Goal: Task Accomplishment & Management: Use online tool/utility

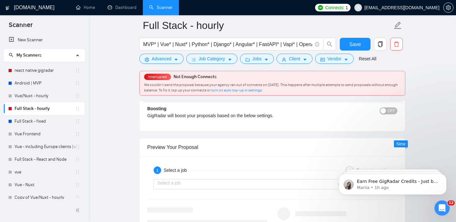
scroll to position [1168, 0]
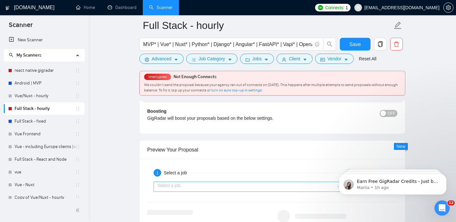
click at [255, 187] on input "search" at bounding box center [247, 187] width 179 height 10
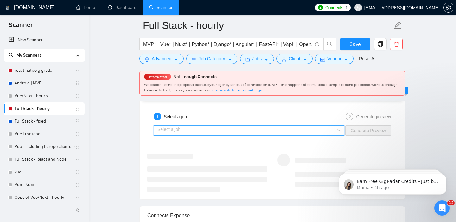
scroll to position [1206, 0]
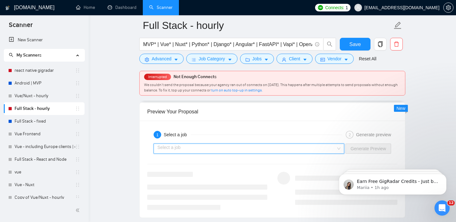
click at [208, 150] on input "search" at bounding box center [247, 149] width 179 height 10
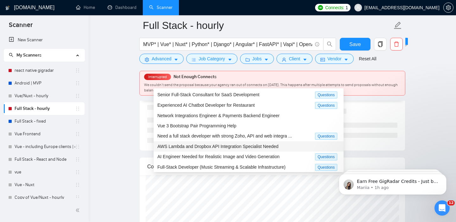
scroll to position [1272, 0]
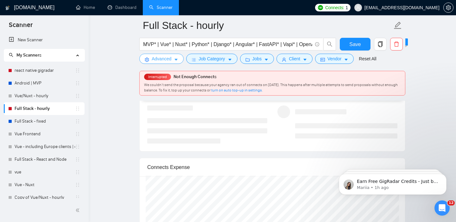
click at [168, 57] on span "Advanced" at bounding box center [162, 58] width 20 height 7
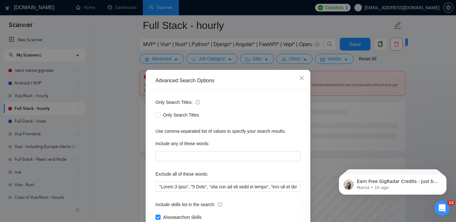
click at [167, 50] on div "Advanced Search Options Only Search Titles: Only Search Titles Use comma-separa…" at bounding box center [228, 111] width 456 height 222
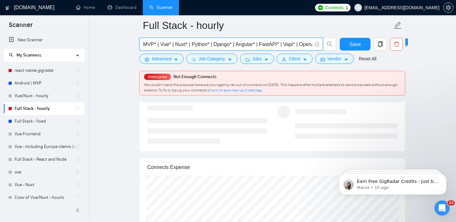
click at [172, 46] on input "MVP* | Vue* | Nuxt* | Python* | Django* | Angular* | FastAPI* | Vapi* | OpenAI*…" at bounding box center [227, 44] width 169 height 8
paste input "Experienced Web App Developer for Legal SaaS"
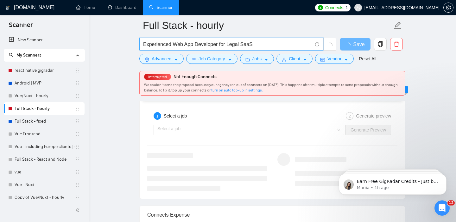
scroll to position [1215, 0]
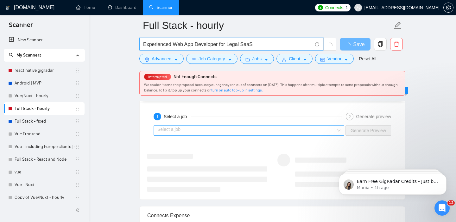
type input "Experienced Web App Developer for Legal SaaS"
click at [198, 131] on input "search" at bounding box center [247, 131] width 179 height 10
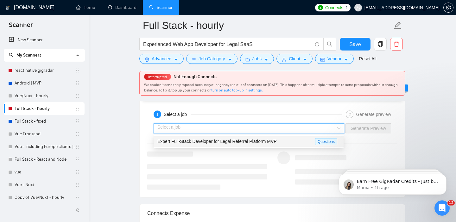
click at [197, 140] on span "Expert Full-Stack Developer for Legal Referral Platform MVP" at bounding box center [218, 141] width 120 height 5
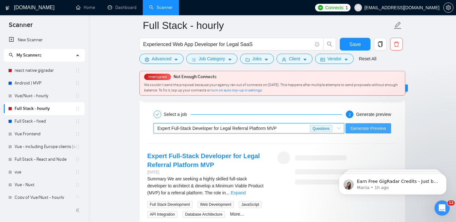
click at [366, 126] on span "Generate Preview" at bounding box center [369, 128] width 36 height 7
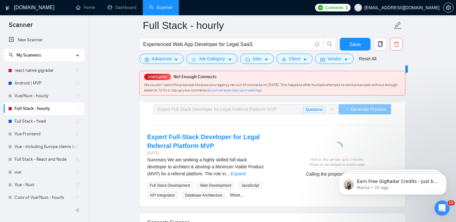
scroll to position [1234, 0]
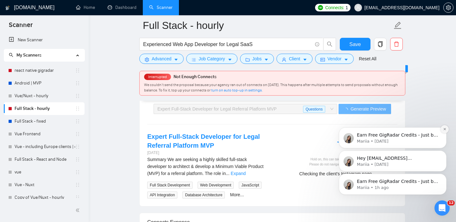
click at [447, 129] on button "Dismiss notification" at bounding box center [445, 129] width 8 height 8
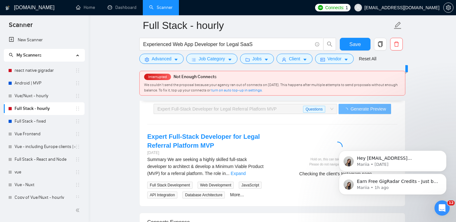
click at [444, 151] on icon "Dismiss notification" at bounding box center [445, 152] width 3 height 3
click at [445, 178] on button "Dismiss notification" at bounding box center [445, 175] width 8 height 8
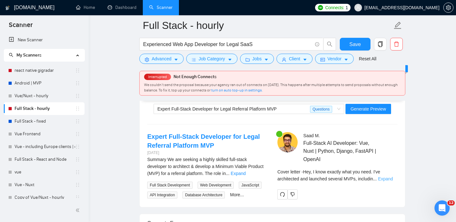
click at [393, 178] on link "Expand" at bounding box center [385, 178] width 15 height 5
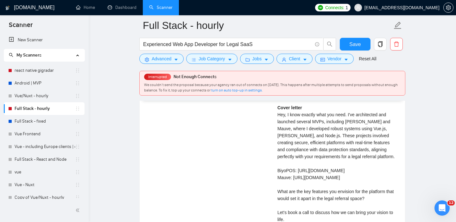
scroll to position [1453, 0]
